Goal: Task Accomplishment & Management: Use online tool/utility

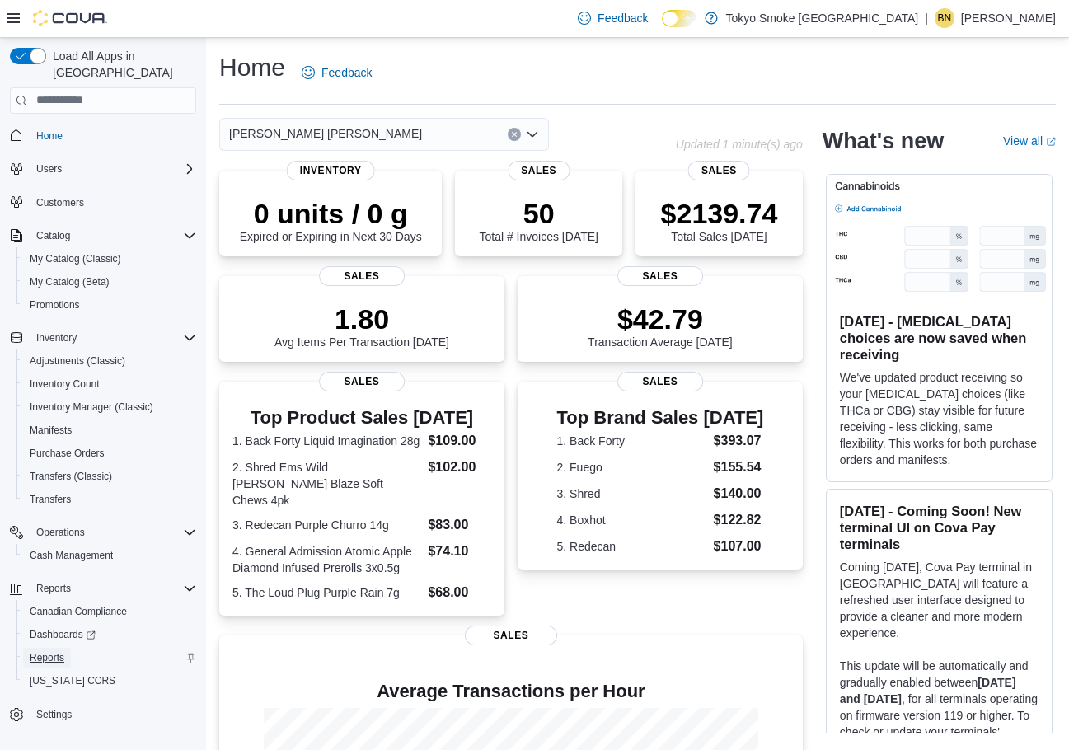
click at [68, 648] on link "Reports" at bounding box center [47, 658] width 48 height 20
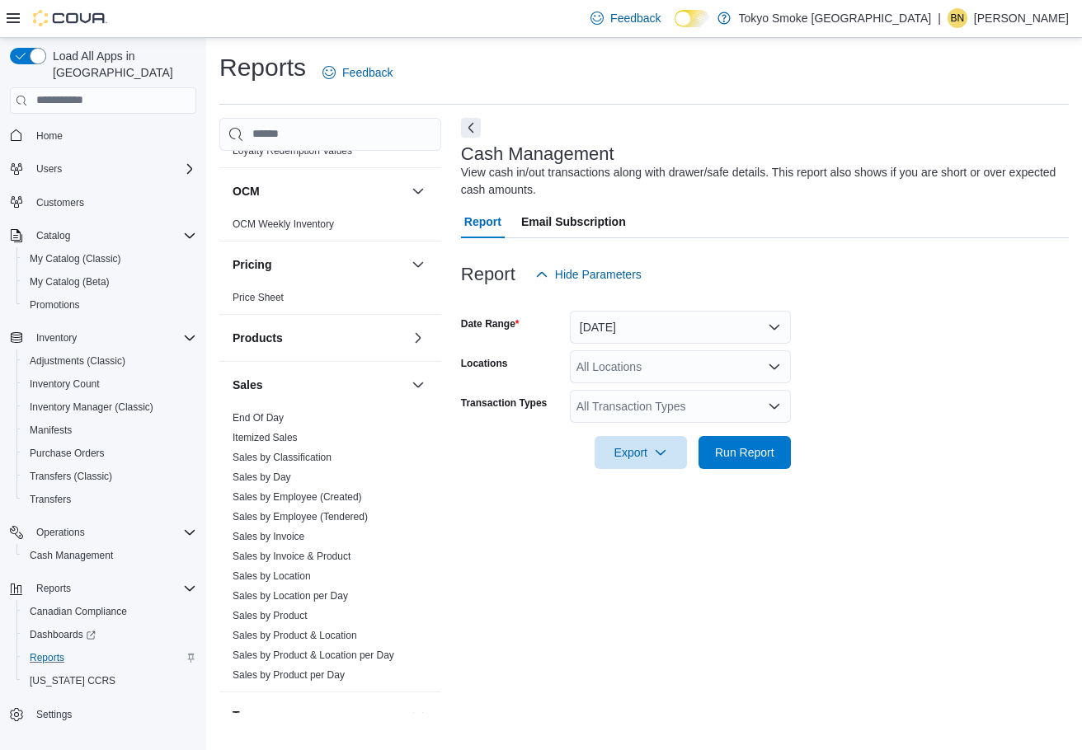
scroll to position [901, 0]
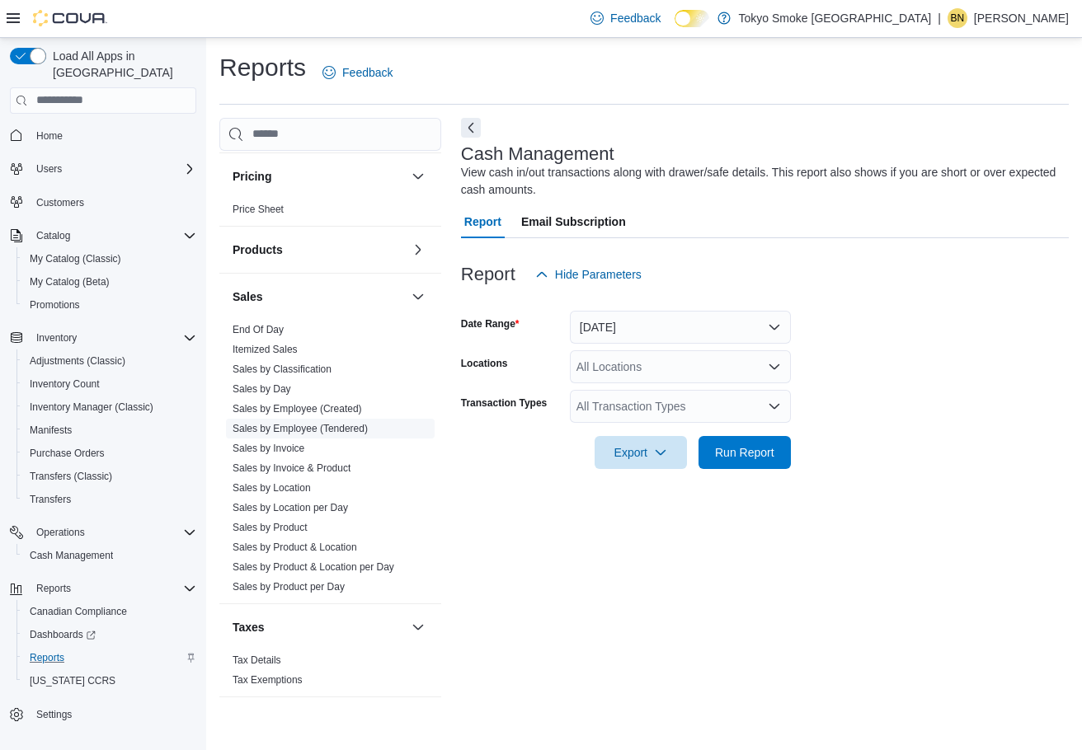
click at [323, 435] on span "Sales by Employee (Tendered)" at bounding box center [330, 429] width 209 height 20
drag, startPoint x: 327, startPoint y: 430, endPoint x: 571, endPoint y: 419, distance: 244.3
click at [327, 430] on link "Sales by Employee (Tendered)" at bounding box center [300, 429] width 135 height 12
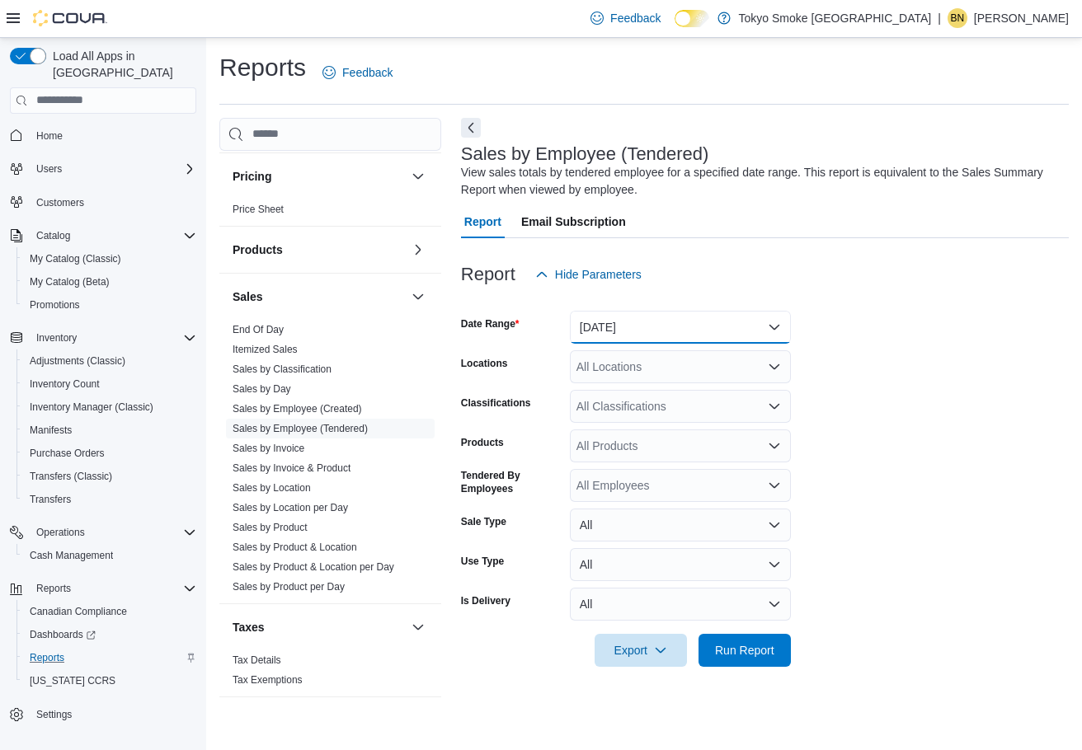
click at [643, 334] on button "[DATE]" at bounding box center [680, 327] width 221 height 33
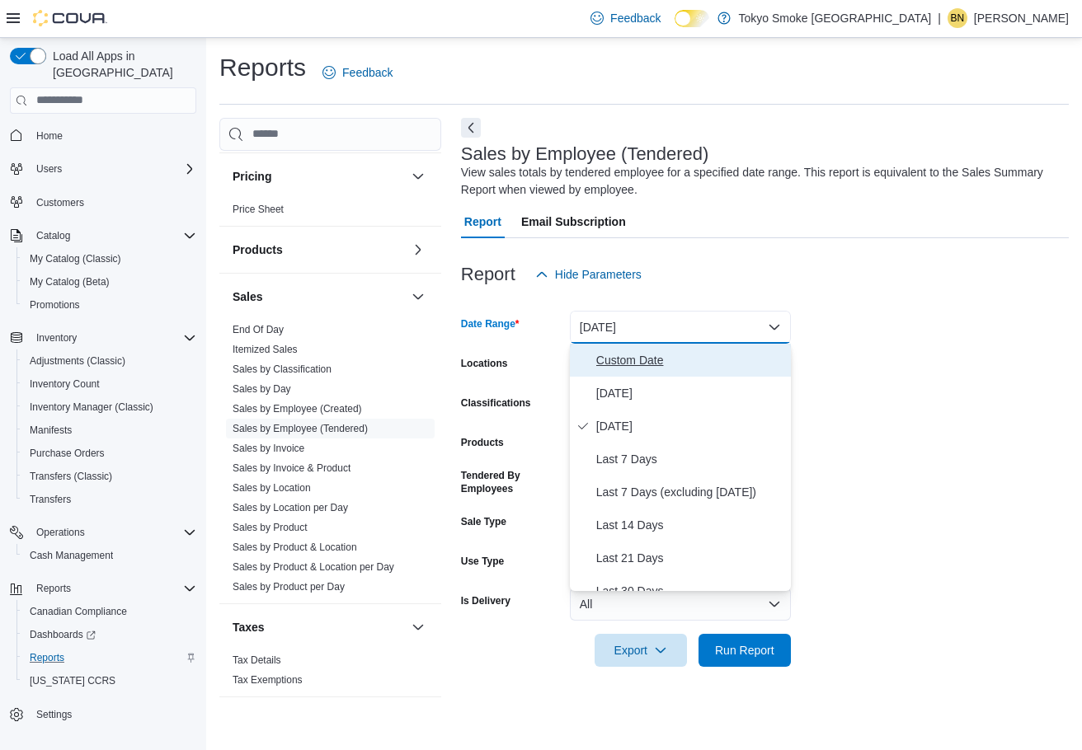
click at [644, 369] on span "Custom Date" at bounding box center [690, 360] width 188 height 20
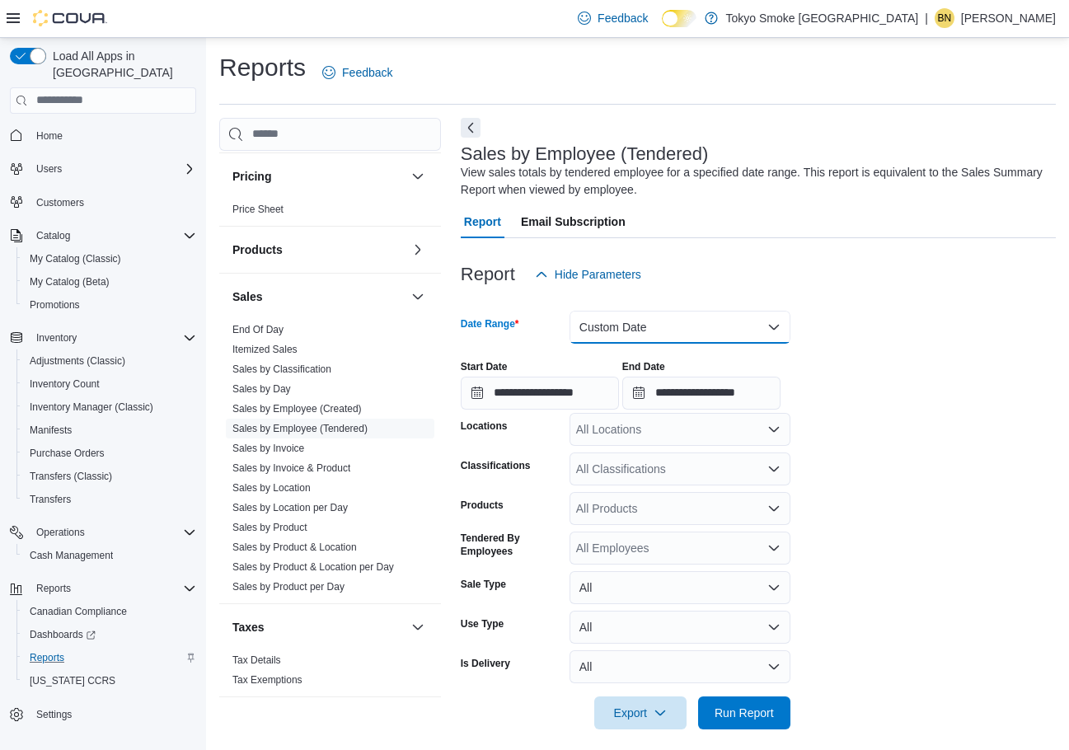
click at [651, 323] on button "Custom Date" at bounding box center [680, 327] width 221 height 33
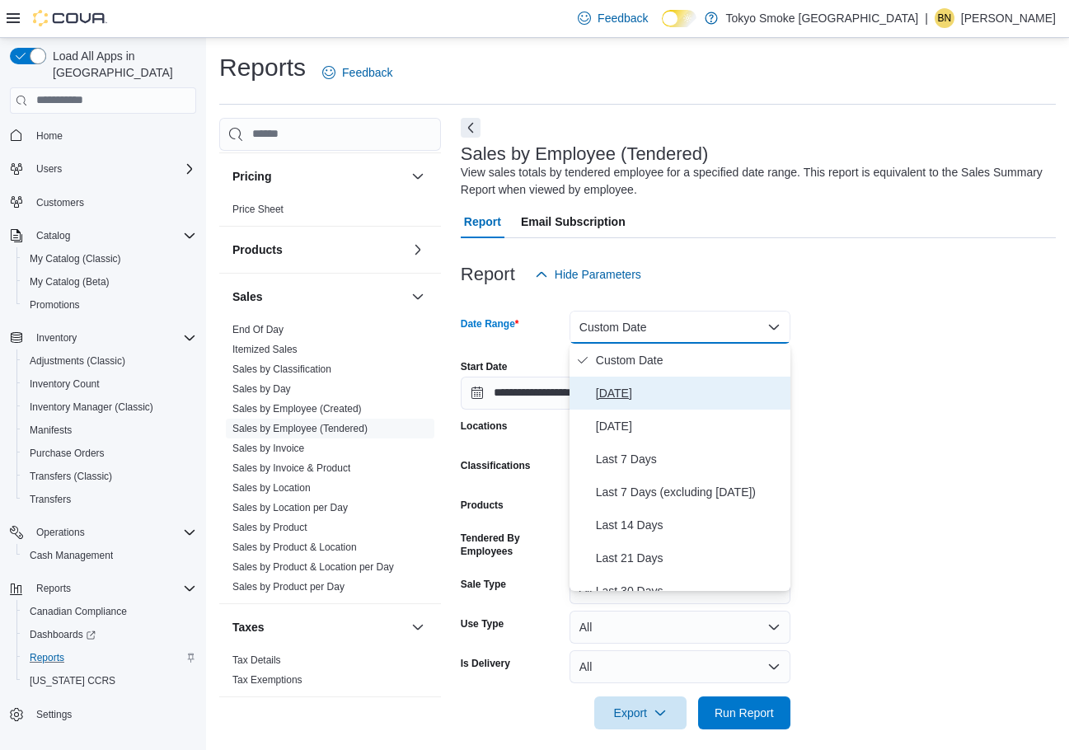
click at [658, 391] on span "[DATE]" at bounding box center [690, 393] width 188 height 20
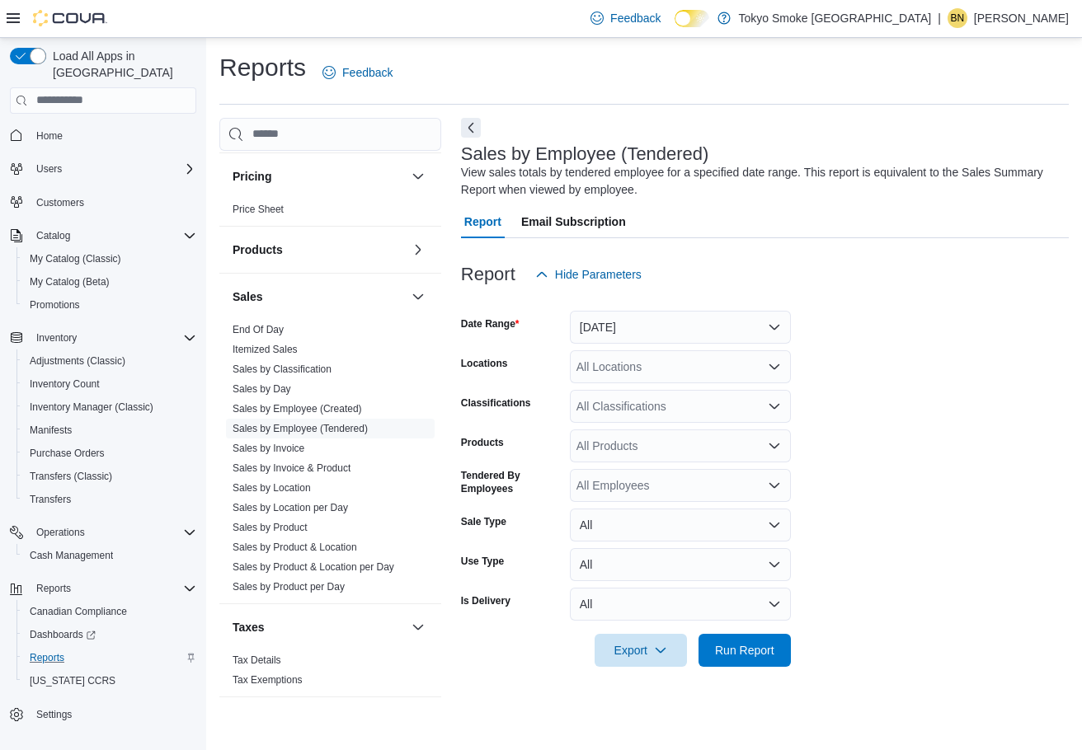
click at [660, 383] on form "Date Range [DATE] Locations All Locations Classifications All Classifications P…" at bounding box center [765, 479] width 608 height 376
click at [660, 373] on div "All Locations" at bounding box center [680, 366] width 221 height 33
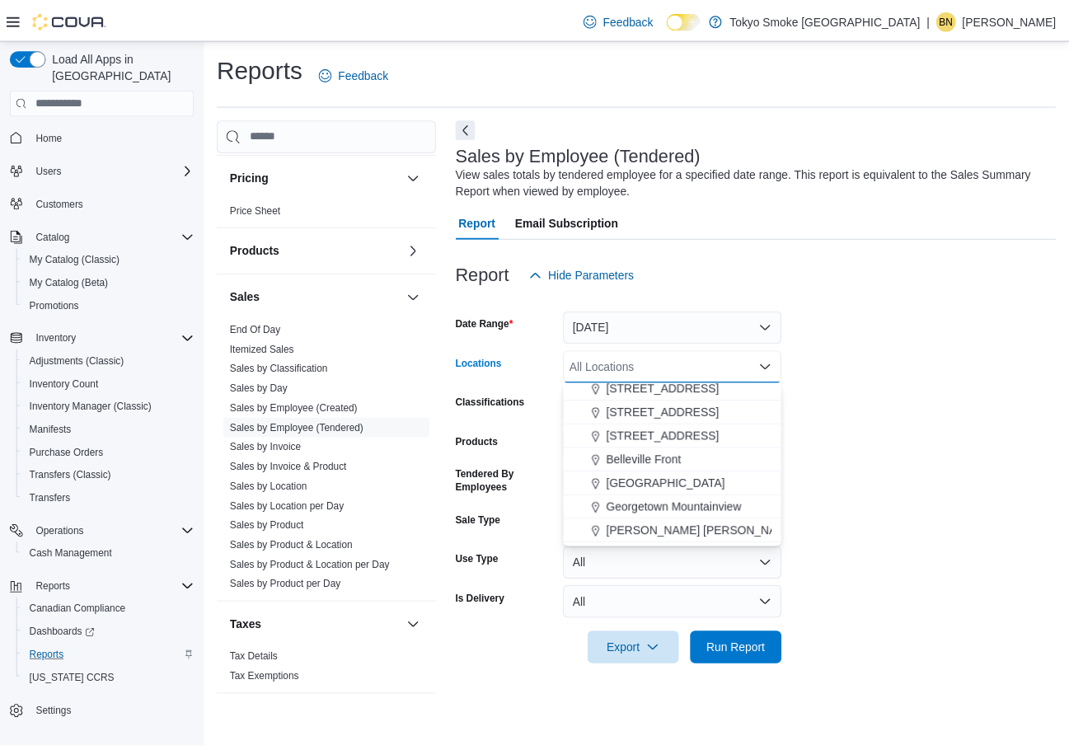
scroll to position [495, 0]
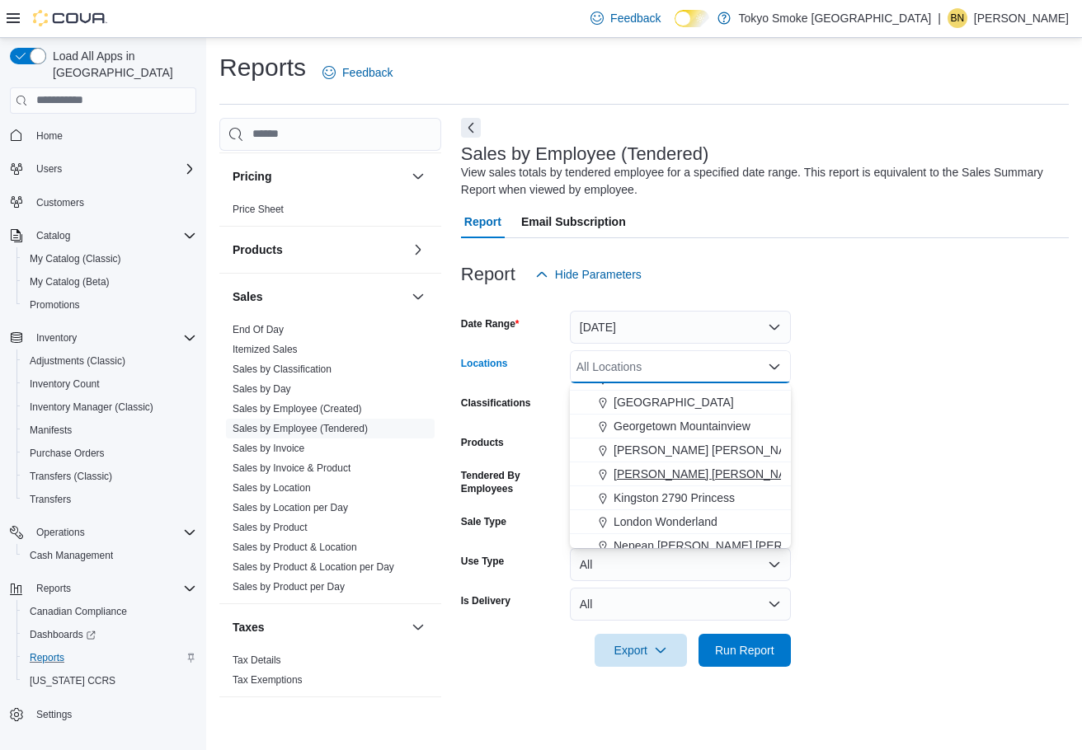
click at [675, 468] on span "[PERSON_NAME] [PERSON_NAME]" at bounding box center [709, 474] width 193 height 16
drag, startPoint x: 961, startPoint y: 495, endPoint x: 880, endPoint y: 557, distance: 101.8
click at [961, 495] on form "Date Range [DATE] Locations [GEOGRAPHIC_DATA] [GEOGRAPHIC_DATA] Combo box. Sele…" at bounding box center [765, 479] width 608 height 376
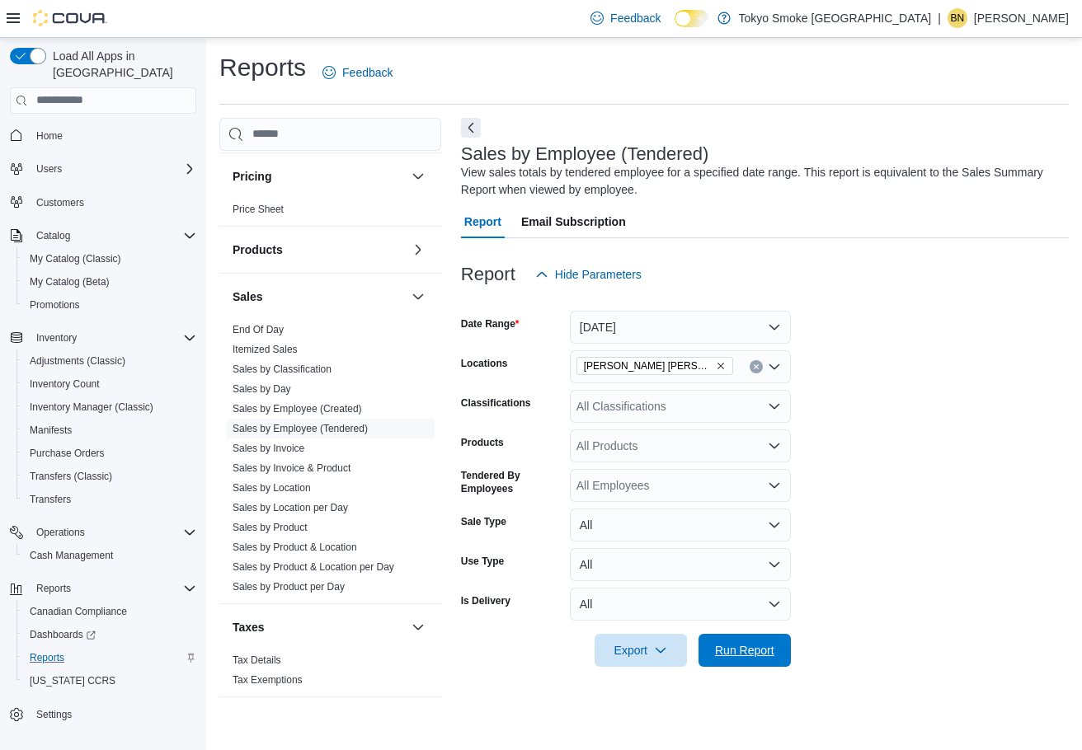
click at [770, 649] on span "Run Report" at bounding box center [744, 650] width 59 height 16
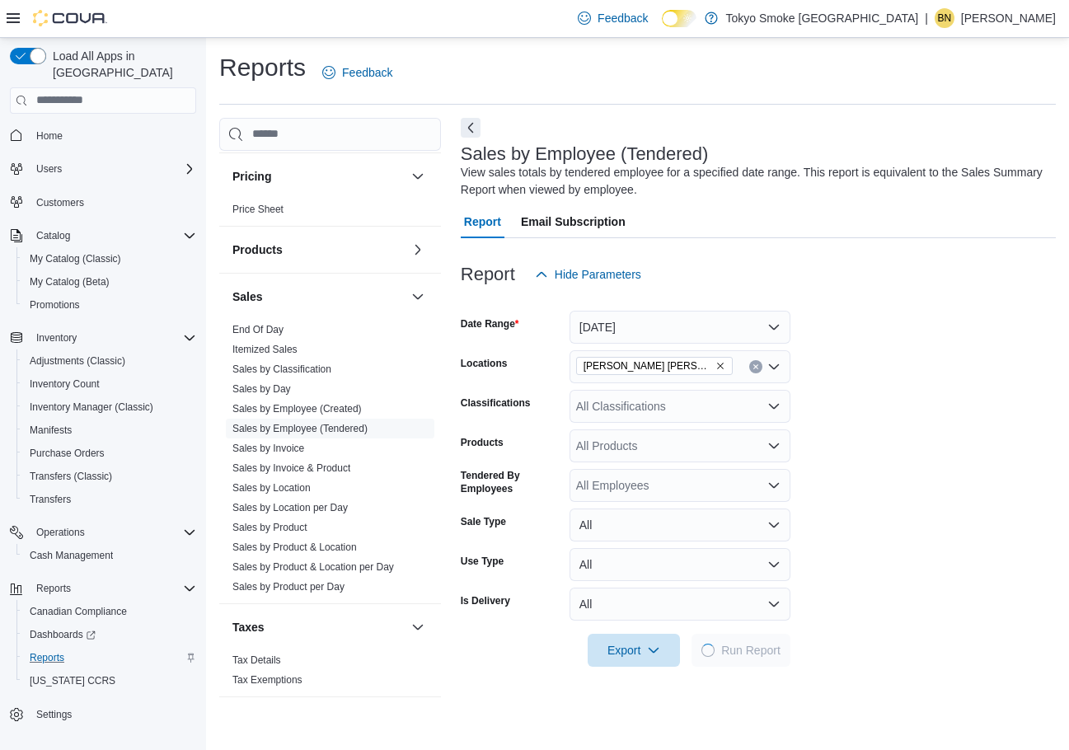
scroll to position [247, 0]
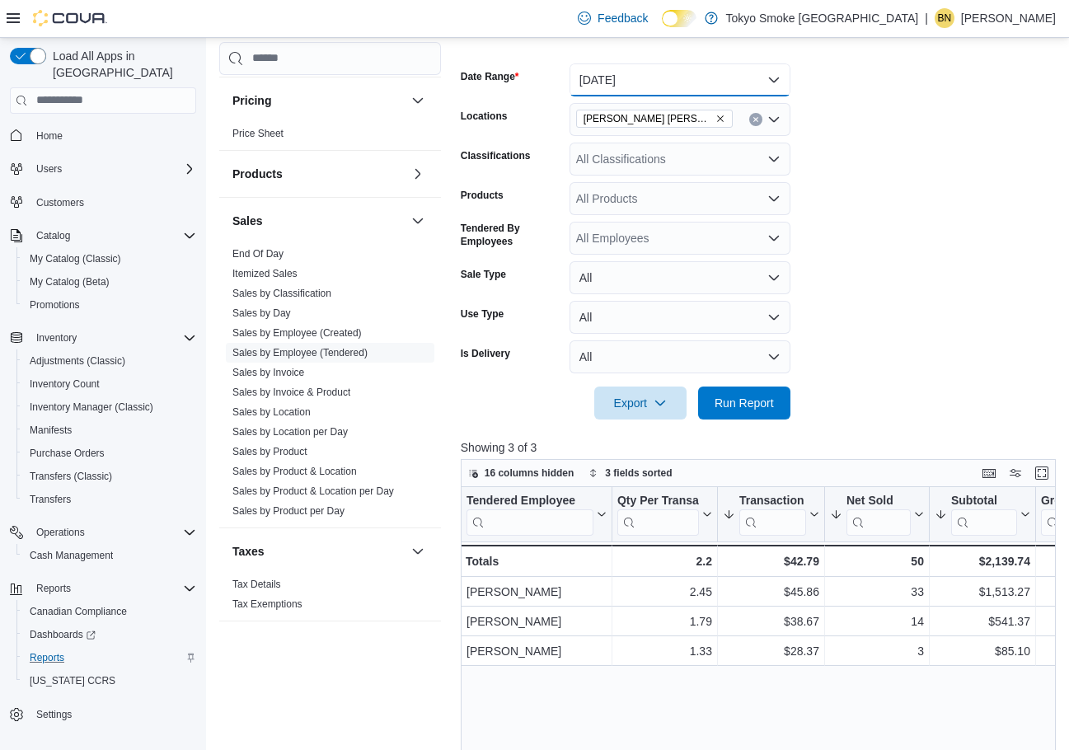
drag, startPoint x: 702, startPoint y: 87, endPoint x: 693, endPoint y: 92, distance: 10.1
click at [702, 87] on button "[DATE]" at bounding box center [680, 79] width 221 height 33
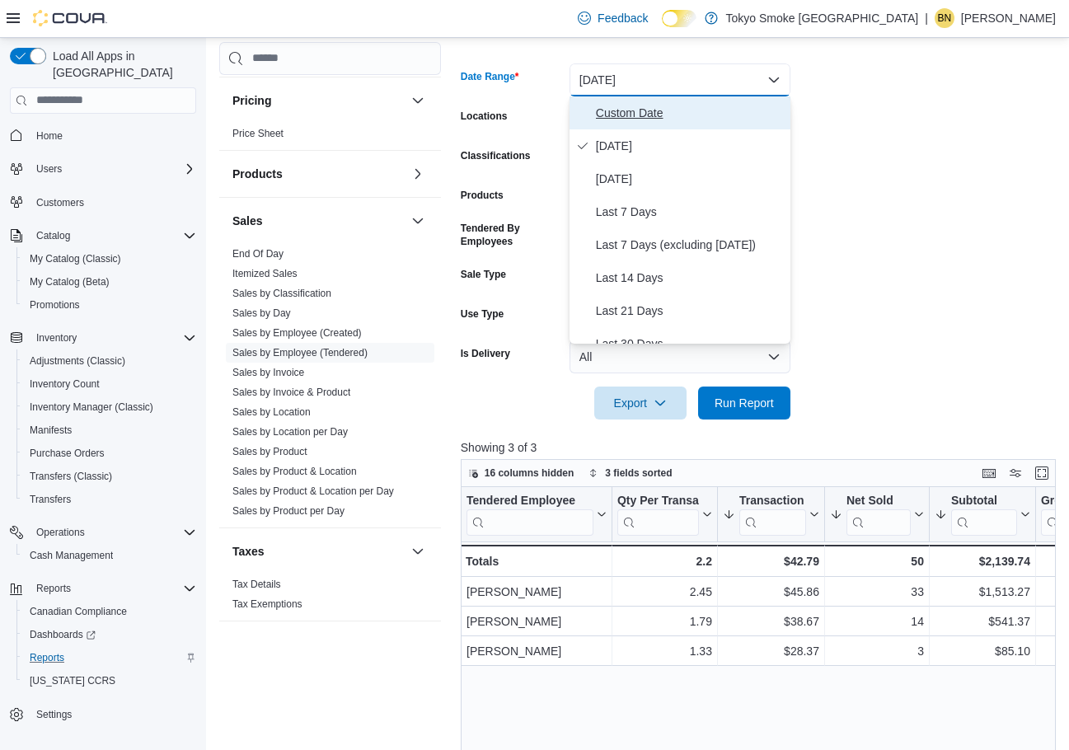
click at [662, 116] on span "Custom Date" at bounding box center [690, 113] width 188 height 20
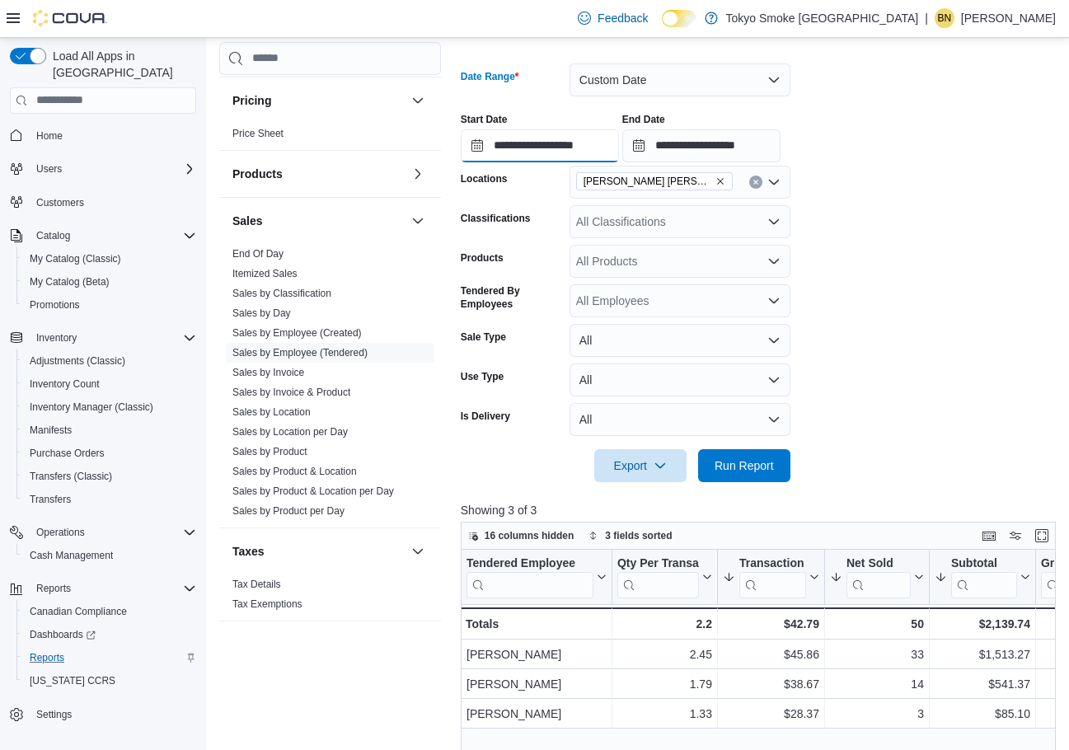
click at [555, 149] on input "**********" at bounding box center [540, 145] width 158 height 33
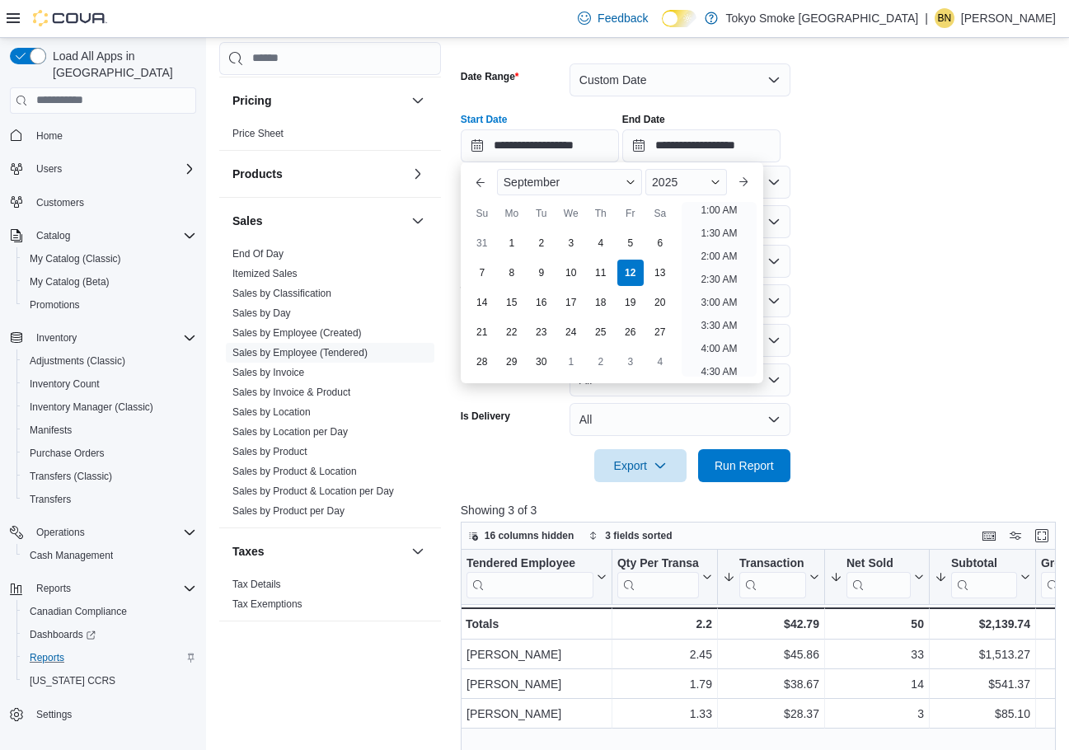
drag, startPoint x: 488, startPoint y: 278, endPoint x: 779, endPoint y: 200, distance: 301.4
click at [488, 278] on div "7" at bounding box center [482, 273] width 26 height 26
type input "**********"
click at [914, 176] on form "**********" at bounding box center [762, 263] width 602 height 439
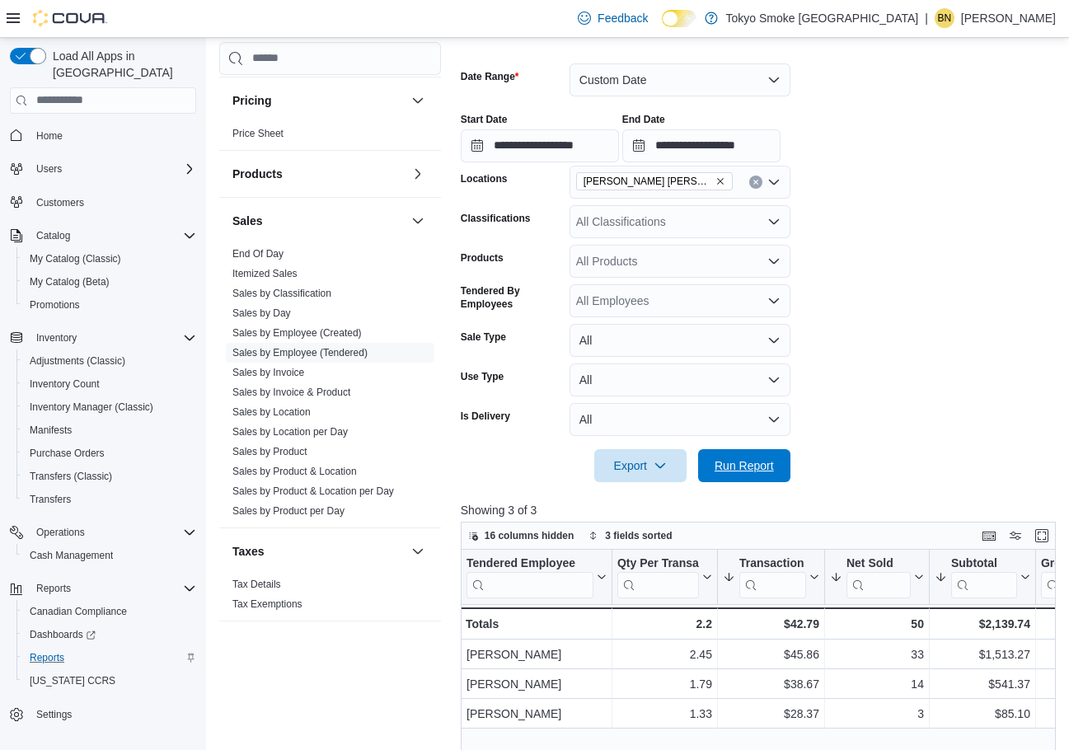
drag, startPoint x: 764, startPoint y: 468, endPoint x: 918, endPoint y: 323, distance: 211.1
click at [764, 468] on span "Run Report" at bounding box center [744, 466] width 59 height 16
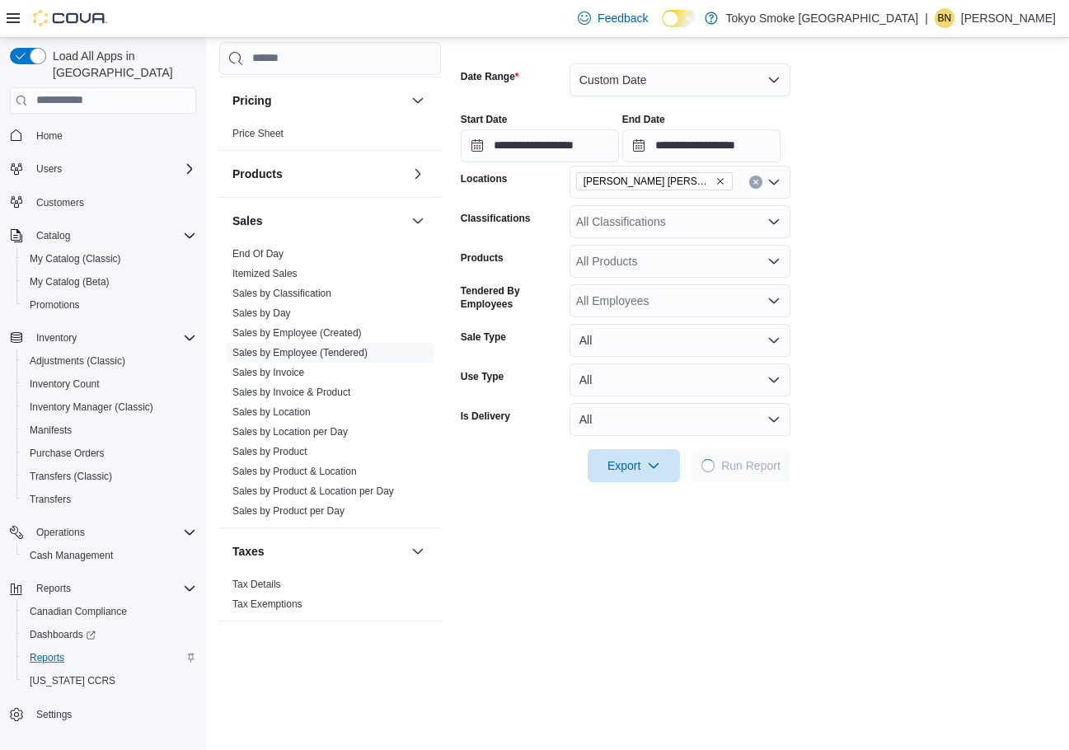
drag, startPoint x: 923, startPoint y: 316, endPoint x: 909, endPoint y: 312, distance: 14.6
click at [923, 316] on form "**********" at bounding box center [758, 263] width 595 height 439
